Goal: Information Seeking & Learning: Learn about a topic

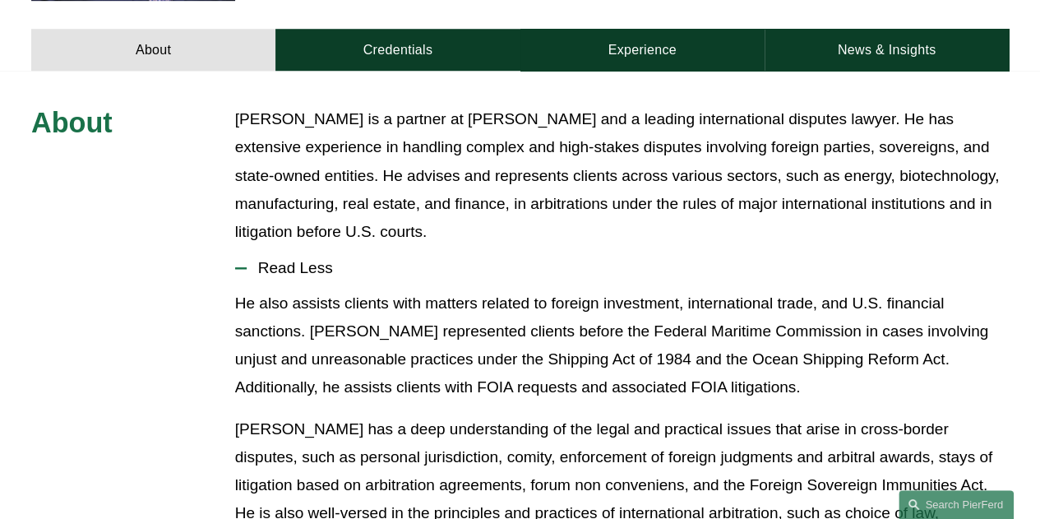
scroll to position [658, 0]
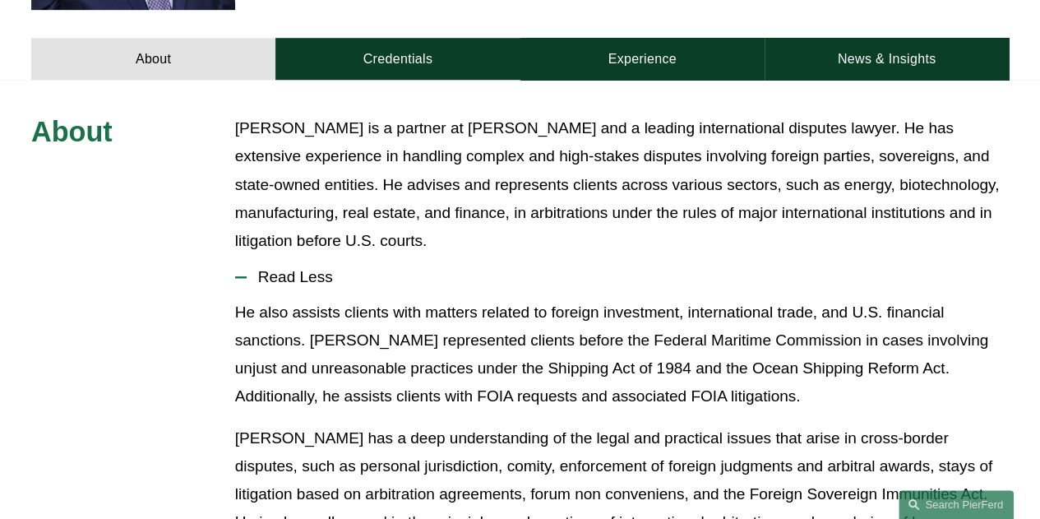
drag, startPoint x: 563, startPoint y: 153, endPoint x: 571, endPoint y: 170, distance: 18.8
click at [563, 157] on p "[PERSON_NAME] is a partner at [PERSON_NAME] and a leading international dispute…" at bounding box center [622, 184] width 774 height 141
click at [609, 183] on p "[PERSON_NAME] is a partner at [PERSON_NAME] and a leading international dispute…" at bounding box center [622, 184] width 774 height 141
click at [724, 154] on p "[PERSON_NAME] is a partner at [PERSON_NAME] and a leading international dispute…" at bounding box center [622, 184] width 774 height 141
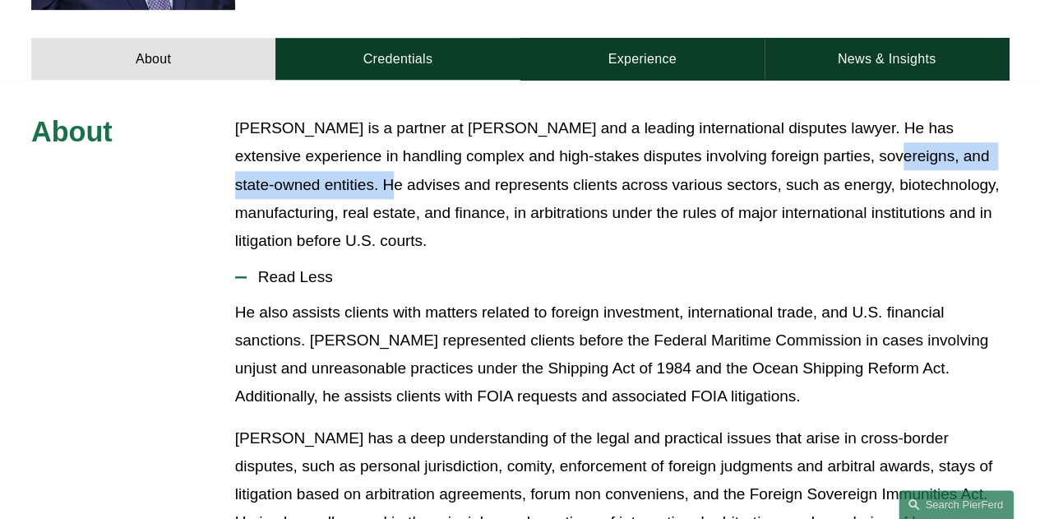
drag, startPoint x: 812, startPoint y: 132, endPoint x: 335, endPoint y: 163, distance: 478.0
click at [335, 163] on p "[PERSON_NAME] is a partner at [PERSON_NAME] and a leading international dispute…" at bounding box center [622, 184] width 774 height 141
copy p "sovereigns, and state-owned entities"
click at [606, 172] on p "[PERSON_NAME] is a partner at [PERSON_NAME] and a leading international dispute…" at bounding box center [622, 184] width 774 height 141
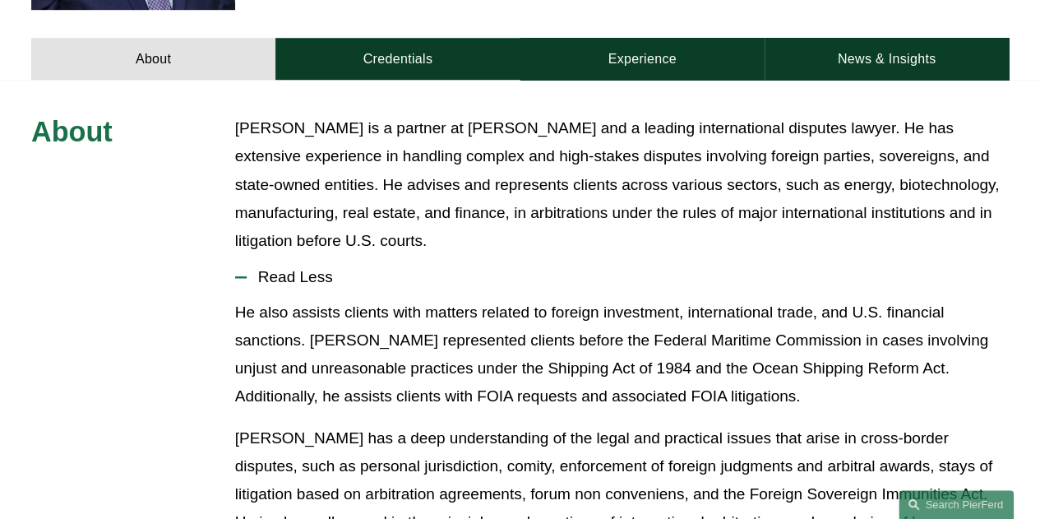
drag, startPoint x: 648, startPoint y: 231, endPoint x: 642, endPoint y: 238, distance: 8.7
click at [648, 256] on button "Read Less" at bounding box center [622, 277] width 774 height 43
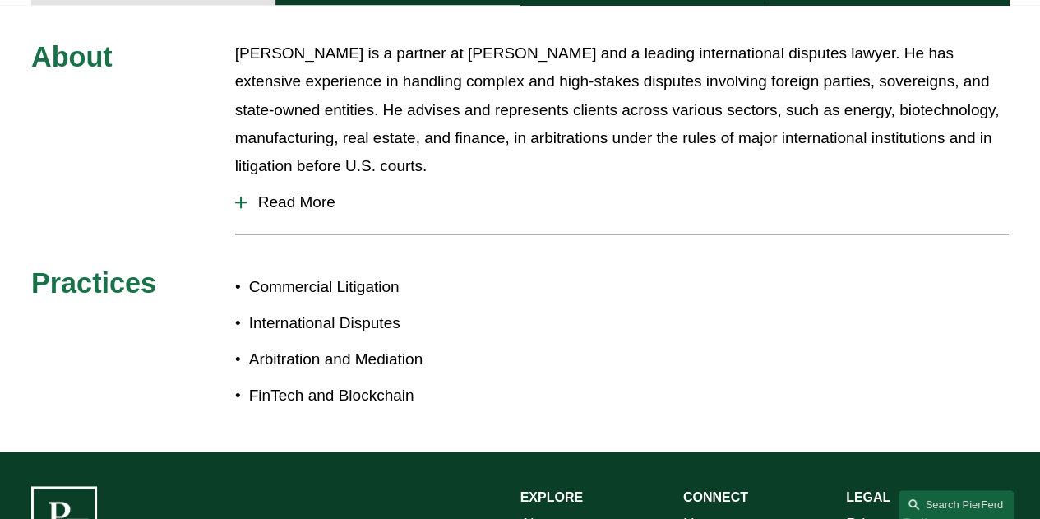
scroll to position [822, 0]
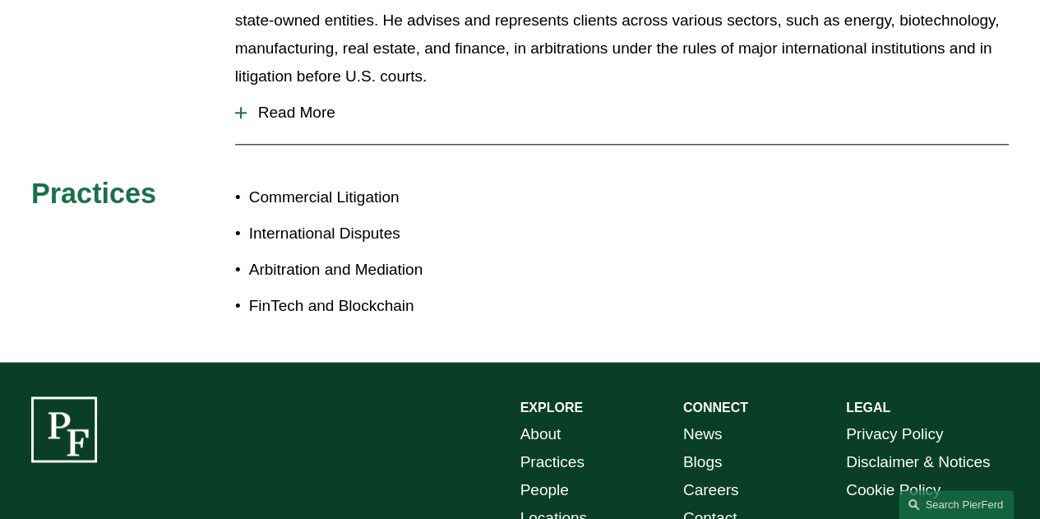
click at [238, 112] on div at bounding box center [241, 113] width 12 height 2
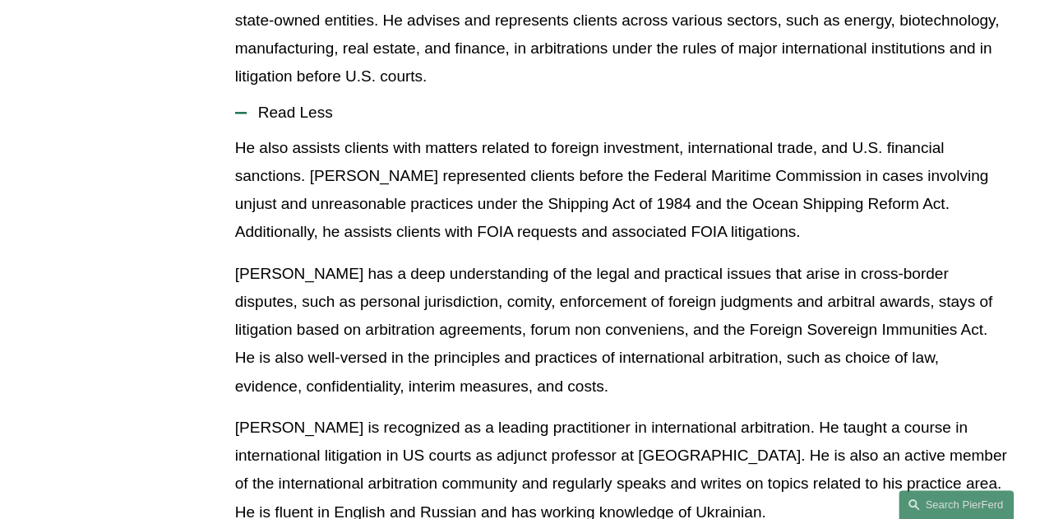
click at [540, 280] on p "[PERSON_NAME] has a deep understanding of the legal and practical issues that a…" at bounding box center [622, 330] width 774 height 141
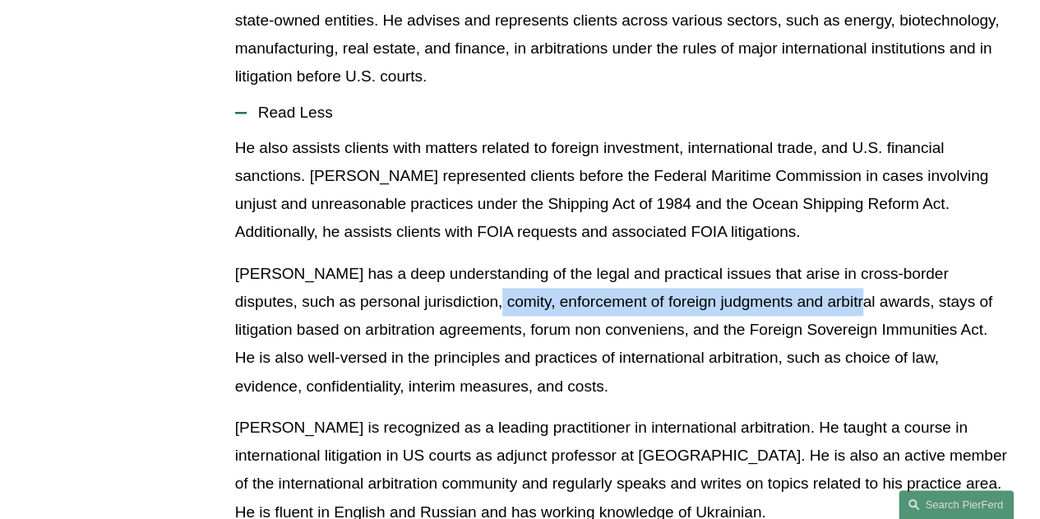
drag, startPoint x: 523, startPoint y: 279, endPoint x: 804, endPoint y: 285, distance: 281.4
click at [804, 285] on p "[PERSON_NAME] has a deep understanding of the legal and practical issues that a…" at bounding box center [622, 330] width 774 height 141
copy p "enforcement of foreign judgments and arbitral awards"
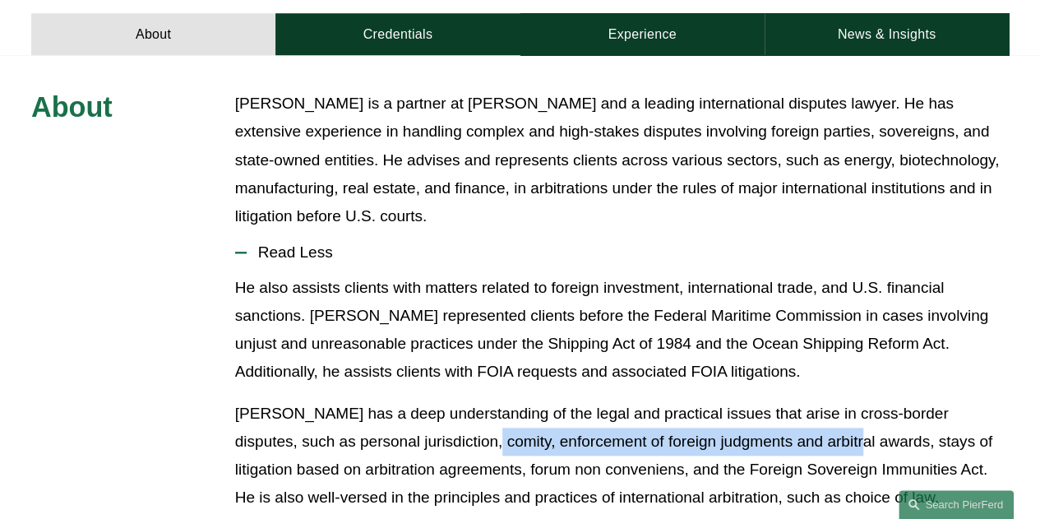
scroll to position [658, 0]
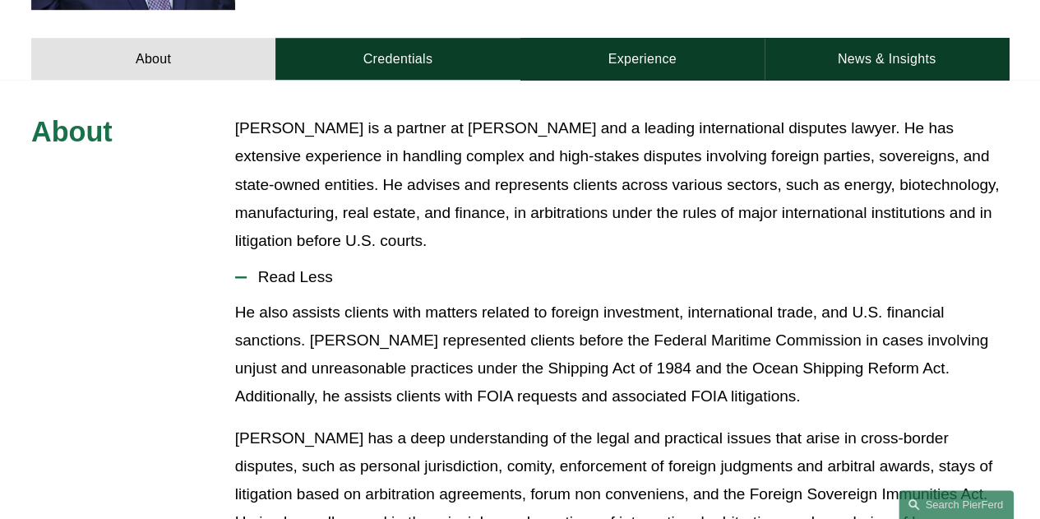
click at [592, 219] on p "[PERSON_NAME] is a partner at [PERSON_NAME] and a leading international dispute…" at bounding box center [622, 184] width 774 height 141
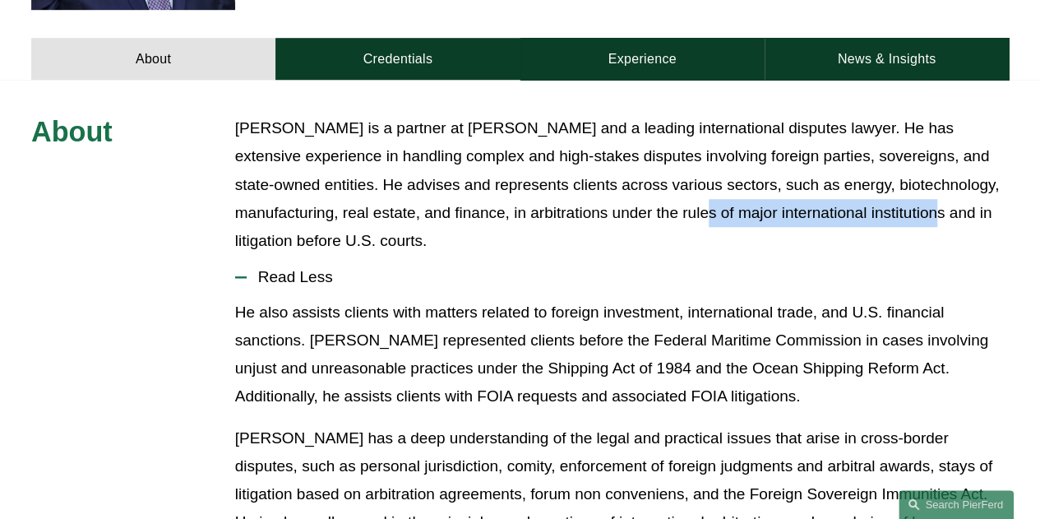
drag, startPoint x: 689, startPoint y: 189, endPoint x: 934, endPoint y: 188, distance: 244.3
click at [920, 188] on p "[PERSON_NAME] is a partner at [PERSON_NAME] and a leading international dispute…" at bounding box center [622, 184] width 774 height 141
